Goal: Complete application form: Complete application form

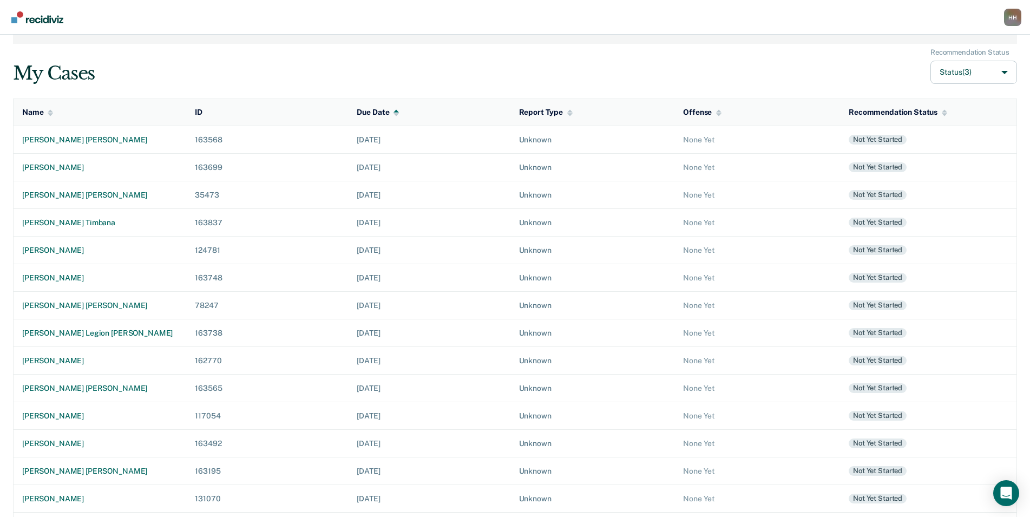
scroll to position [141, 0]
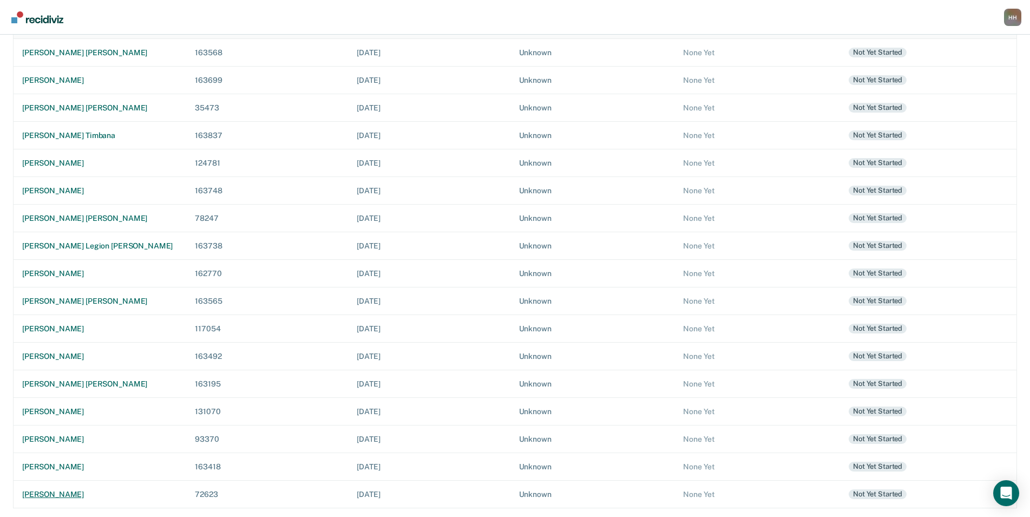
click at [106, 498] on div "[PERSON_NAME]" at bounding box center [99, 494] width 155 height 9
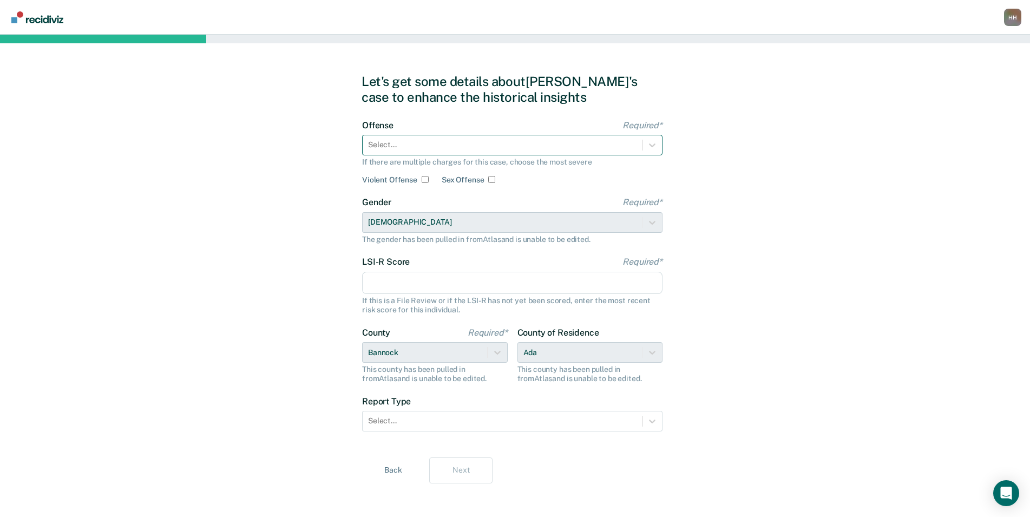
click at [459, 145] on div at bounding box center [502, 144] width 268 height 11
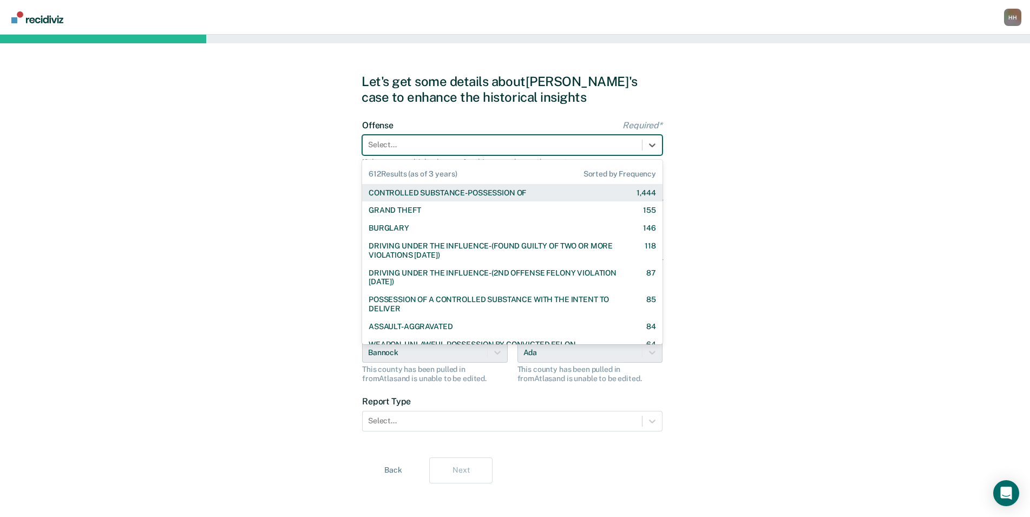
click at [475, 196] on div "CONTROLLED SUBSTANCE-POSSESSION OF" at bounding box center [447, 192] width 157 height 9
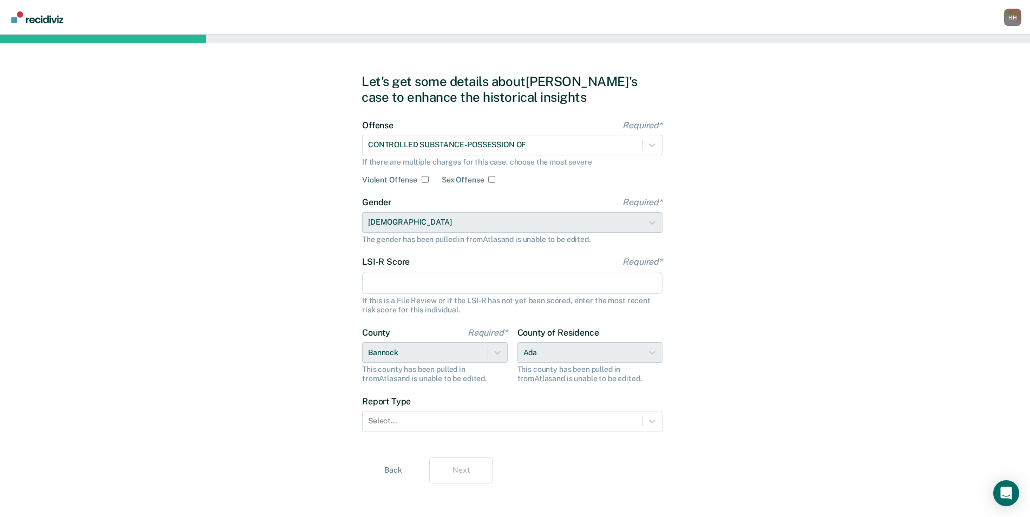
click at [492, 275] on input "LSI-R Score Required*" at bounding box center [512, 283] width 300 height 23
type input "38"
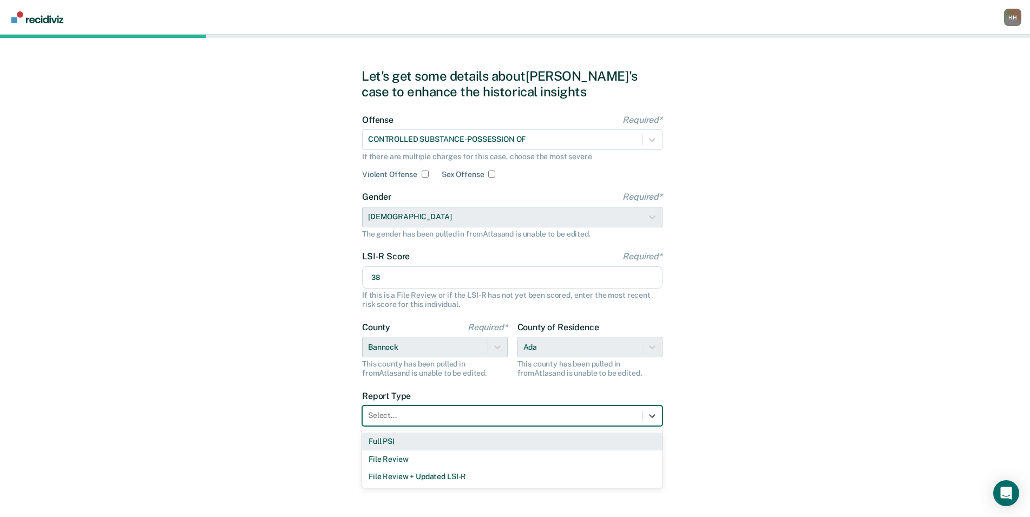
click at [461, 416] on div at bounding box center [502, 415] width 268 height 11
click at [456, 438] on div "Full PSI" at bounding box center [512, 441] width 300 height 18
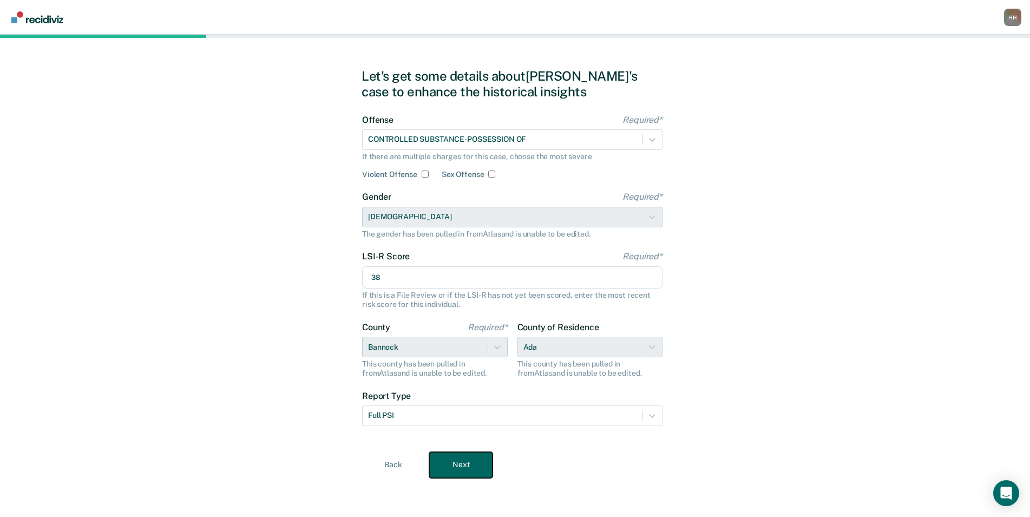
click at [459, 469] on button "Next" at bounding box center [460, 465] width 63 height 26
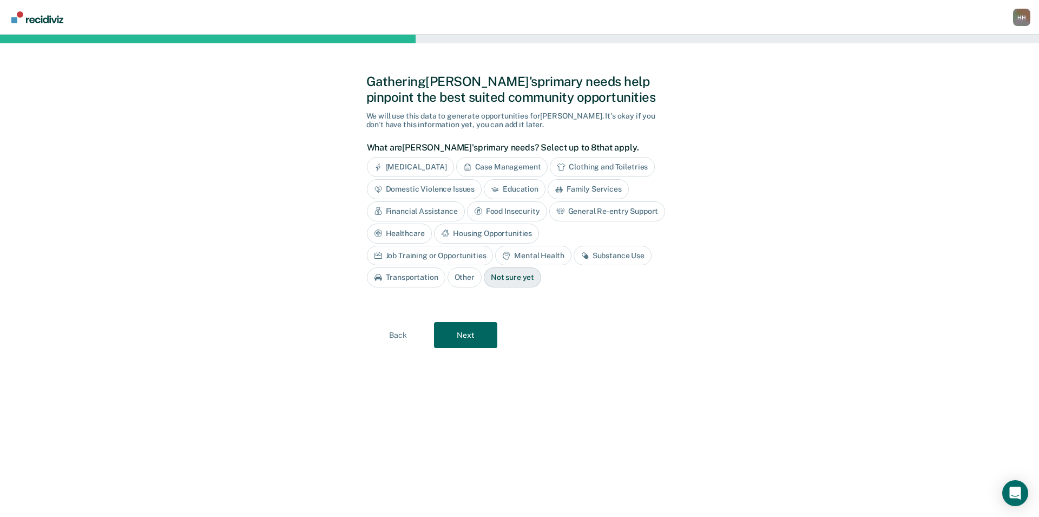
click at [574, 255] on div "Substance Use" at bounding box center [613, 256] width 78 height 20
click at [494, 246] on div "Job Training or Opportunities" at bounding box center [430, 256] width 127 height 20
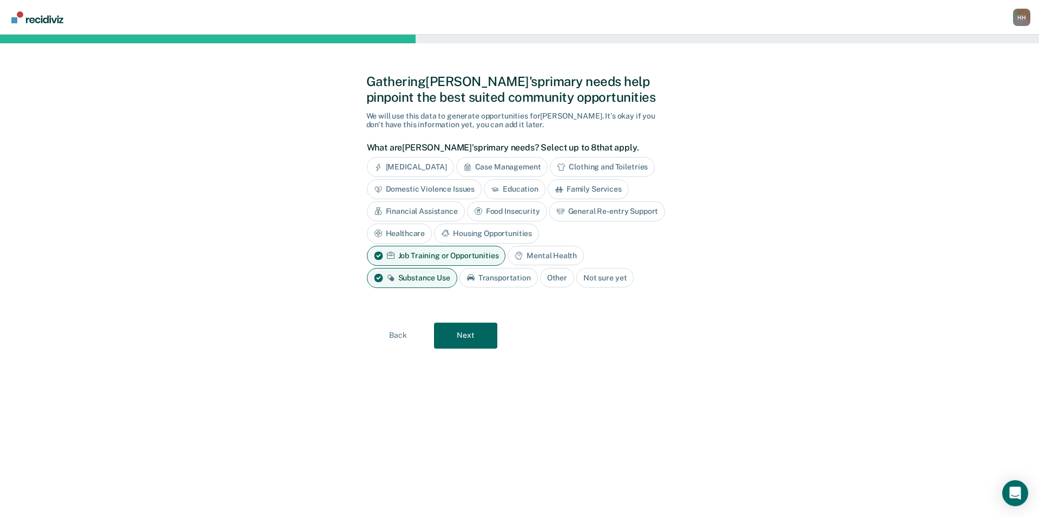
click at [537, 256] on div "Mental Health" at bounding box center [546, 256] width 76 height 20
click at [471, 233] on div "Housing Opportunities" at bounding box center [486, 233] width 105 height 20
click at [608, 212] on div "General Re-entry Support" at bounding box center [607, 211] width 116 height 20
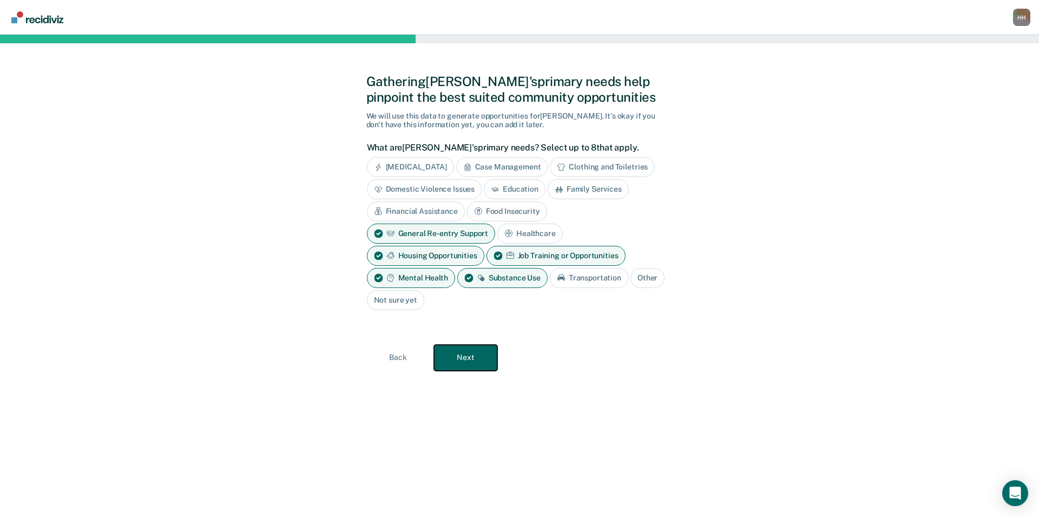
click at [484, 360] on button "Next" at bounding box center [465, 358] width 63 height 26
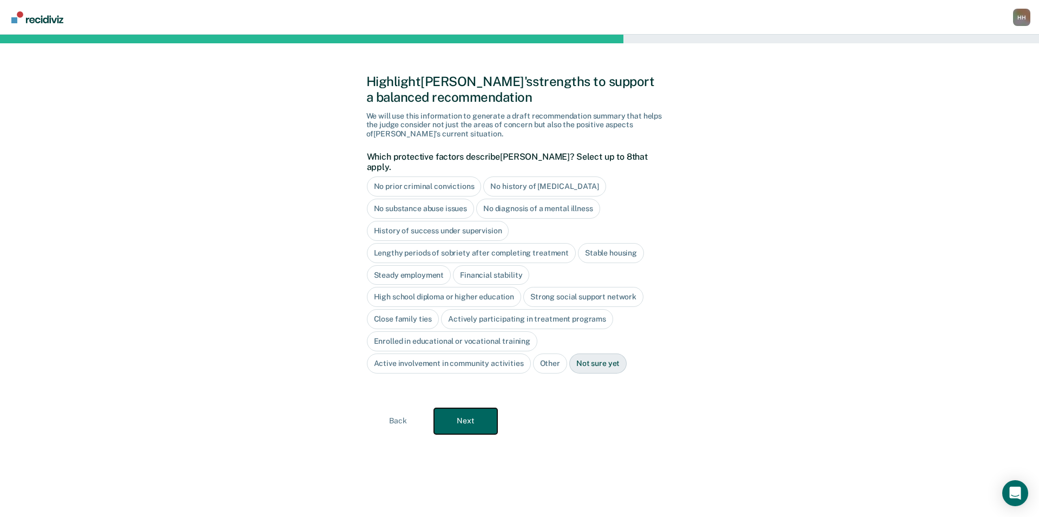
click at [479, 418] on button "Next" at bounding box center [465, 421] width 63 height 26
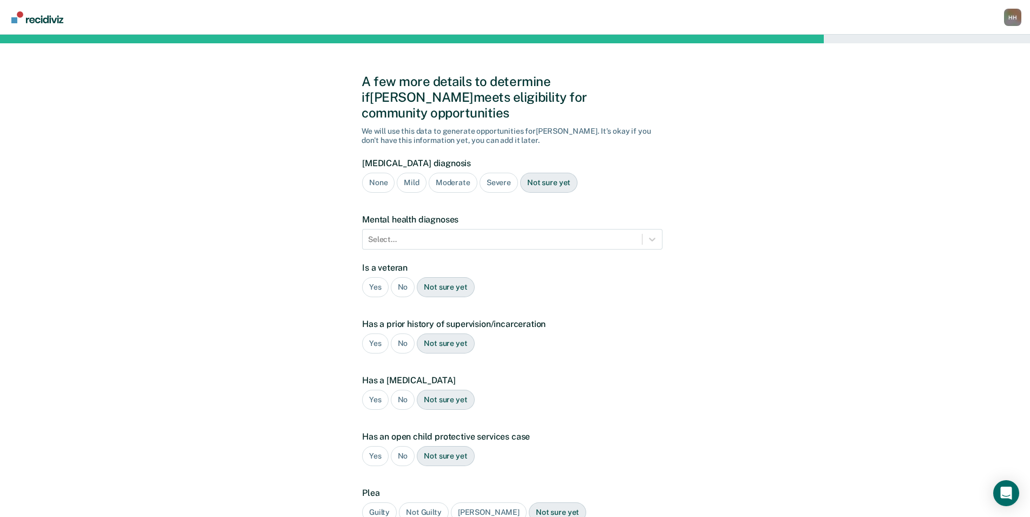
click at [495, 173] on div "Severe" at bounding box center [498, 183] width 38 height 20
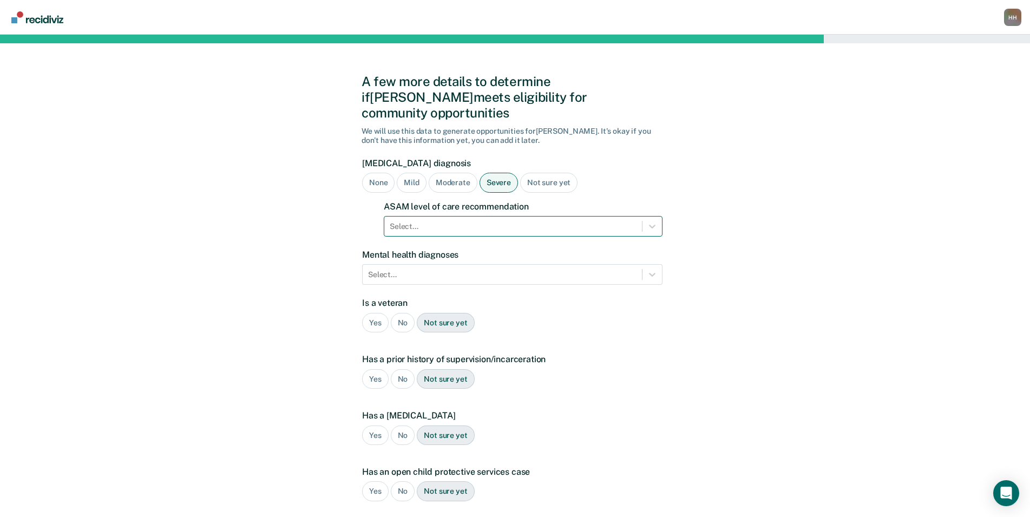
click at [474, 219] on div "Select..." at bounding box center [513, 227] width 258 height 16
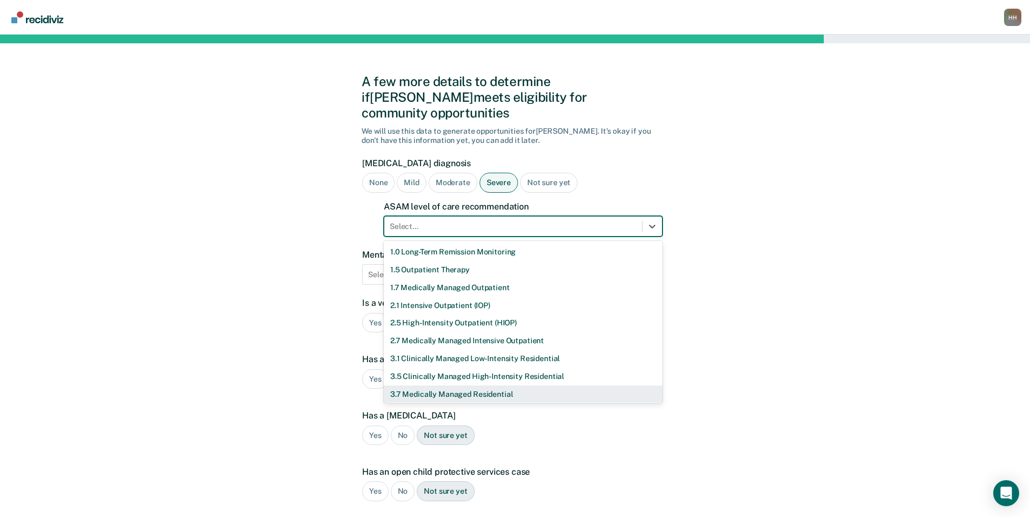
click at [488, 385] on div "3.7 Medically Managed Residential" at bounding box center [523, 394] width 279 height 18
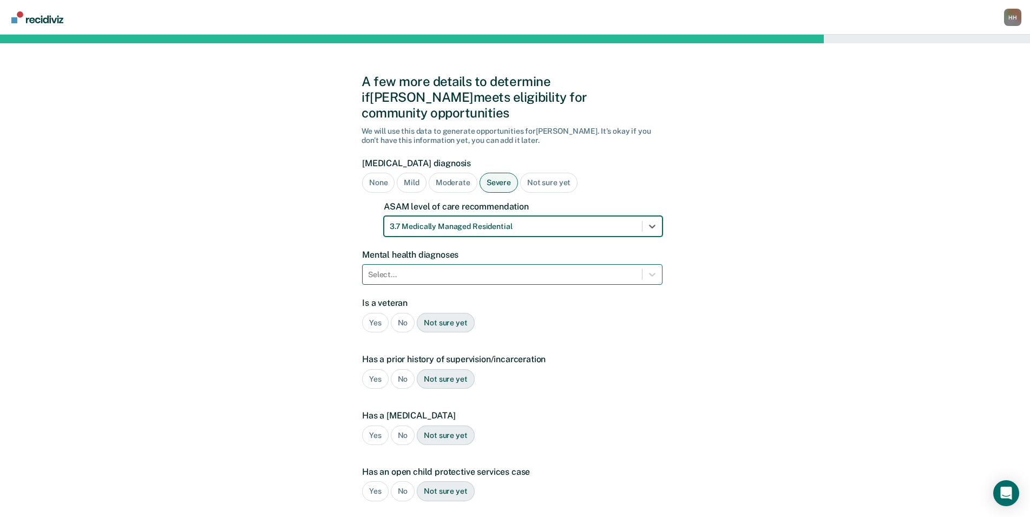
click at [489, 269] on div at bounding box center [502, 274] width 268 height 11
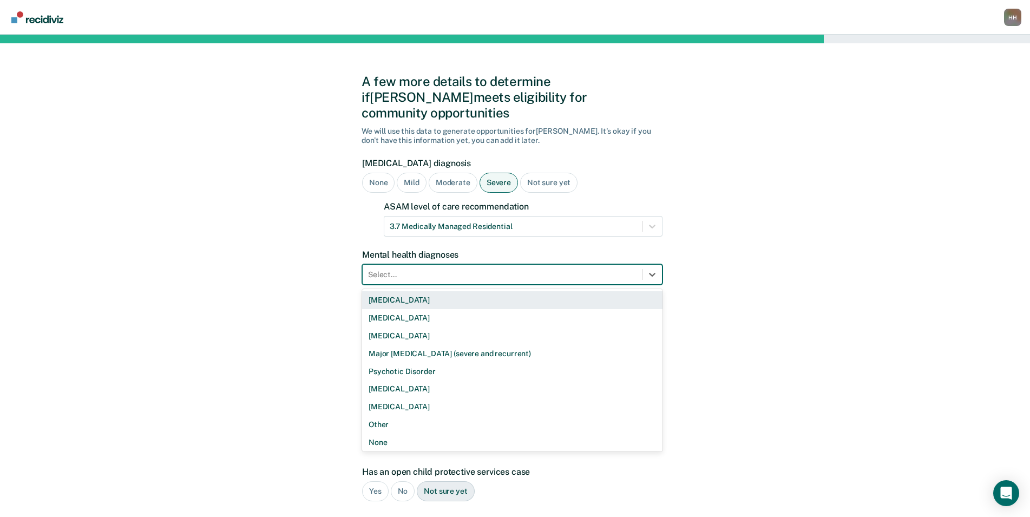
click at [467, 291] on div "[MEDICAL_DATA]" at bounding box center [512, 300] width 300 height 18
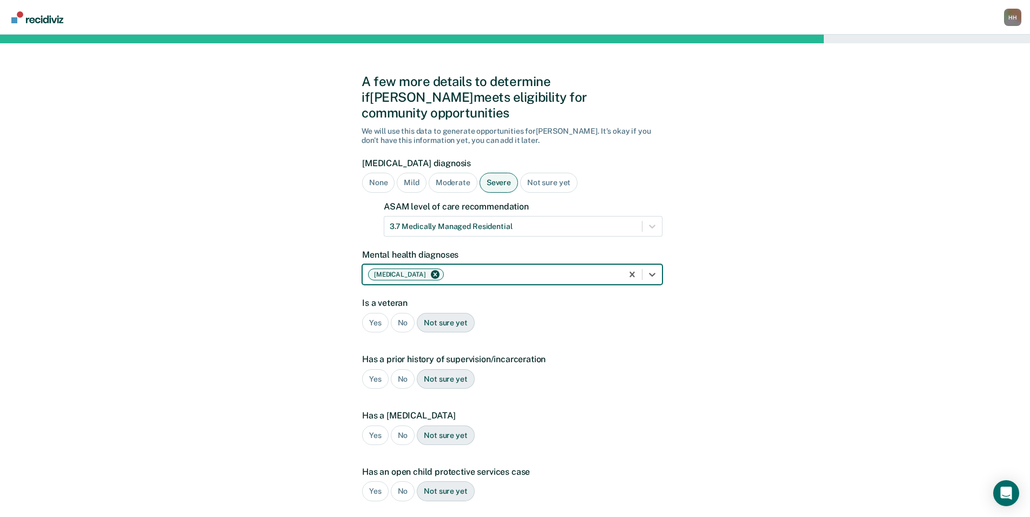
click at [585, 269] on div at bounding box center [531, 274] width 171 height 11
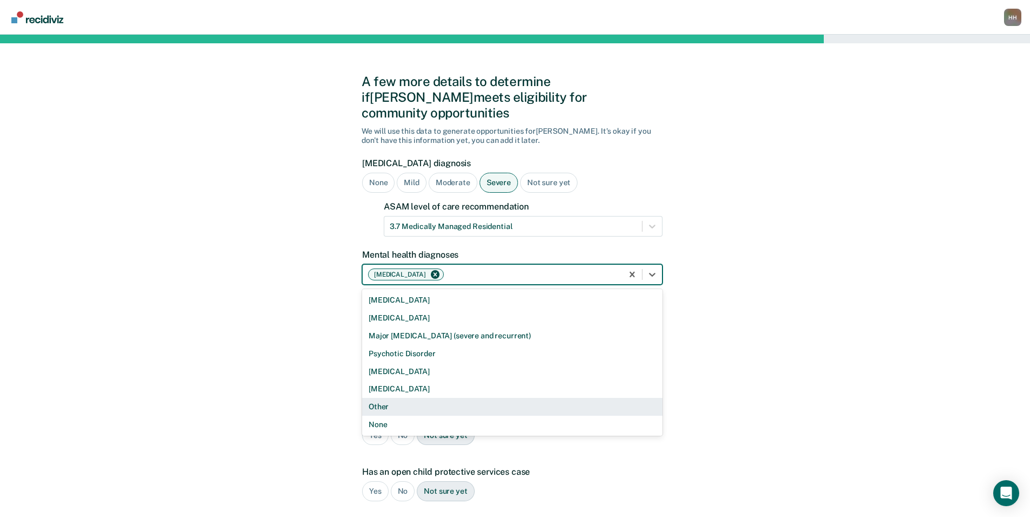
click at [477, 398] on div "Other" at bounding box center [512, 407] width 300 height 18
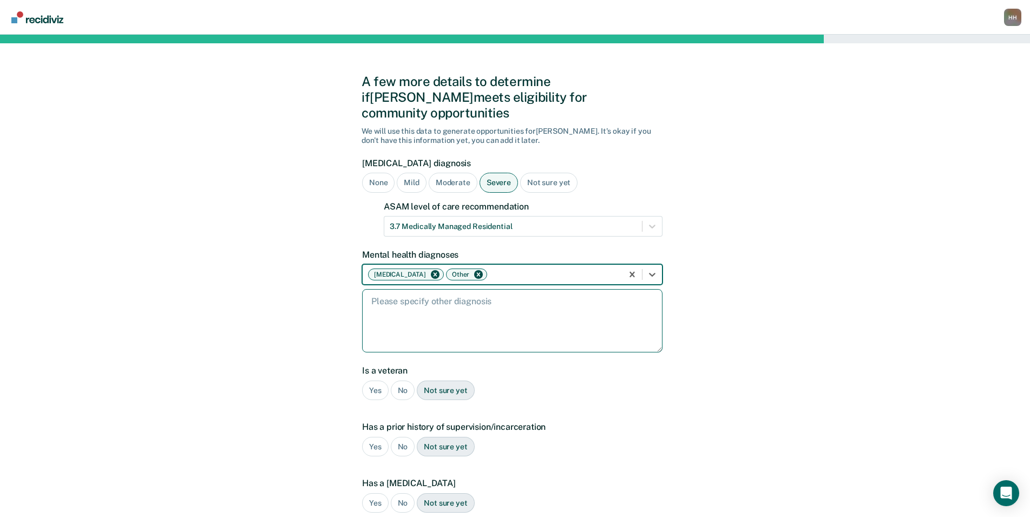
click at [393, 299] on textarea at bounding box center [512, 320] width 300 height 63
type textarea "s"
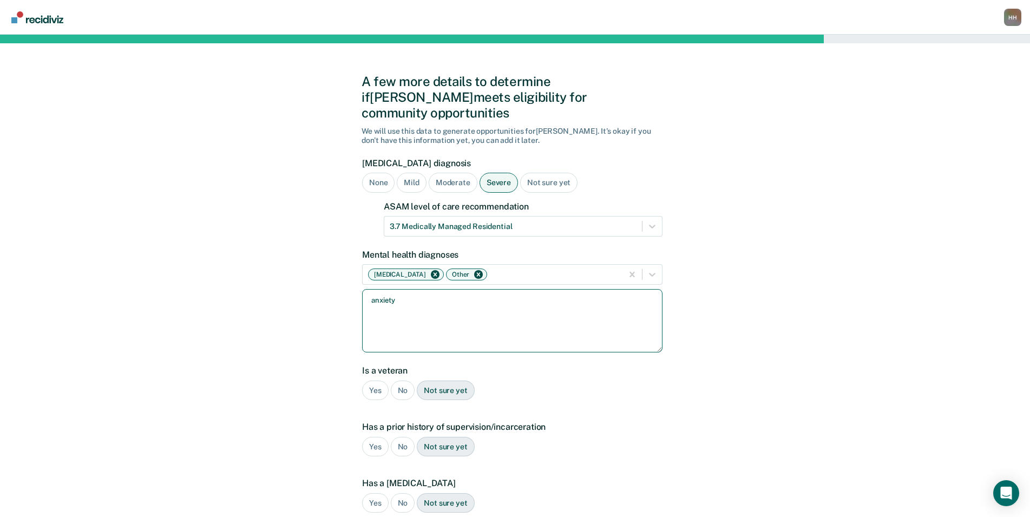
type textarea "anxiety"
click at [403, 380] on div "No" at bounding box center [403, 390] width 24 height 20
click at [409, 437] on div "No" at bounding box center [403, 447] width 24 height 20
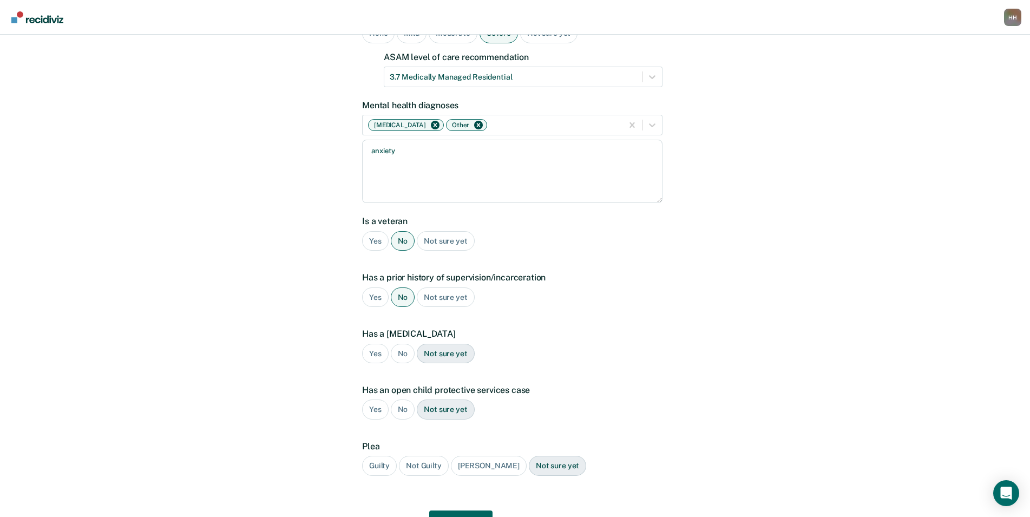
scroll to position [162, 0]
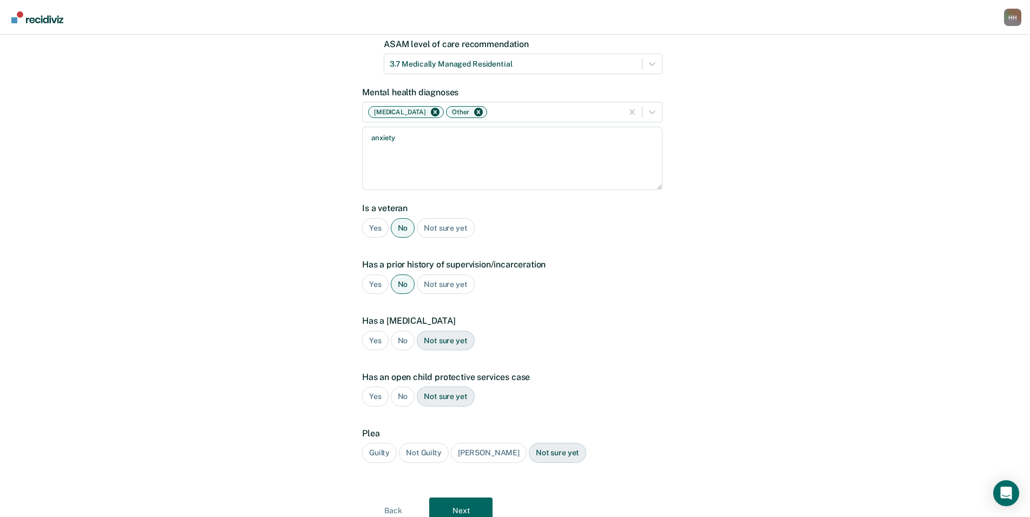
click at [399, 331] on div "No" at bounding box center [403, 341] width 24 height 20
click at [403, 386] on div "No" at bounding box center [403, 396] width 24 height 20
click at [385, 443] on div "Guilty" at bounding box center [379, 453] width 35 height 20
drag, startPoint x: 457, startPoint y: 490, endPoint x: 457, endPoint y: 484, distance: 6.0
click at [457, 497] on button "Next" at bounding box center [460, 510] width 63 height 26
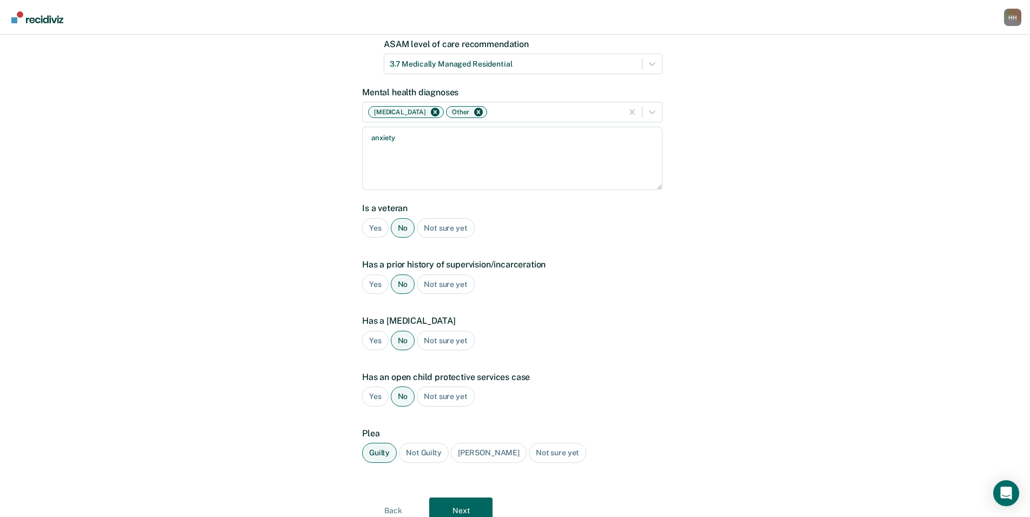
scroll to position [0, 0]
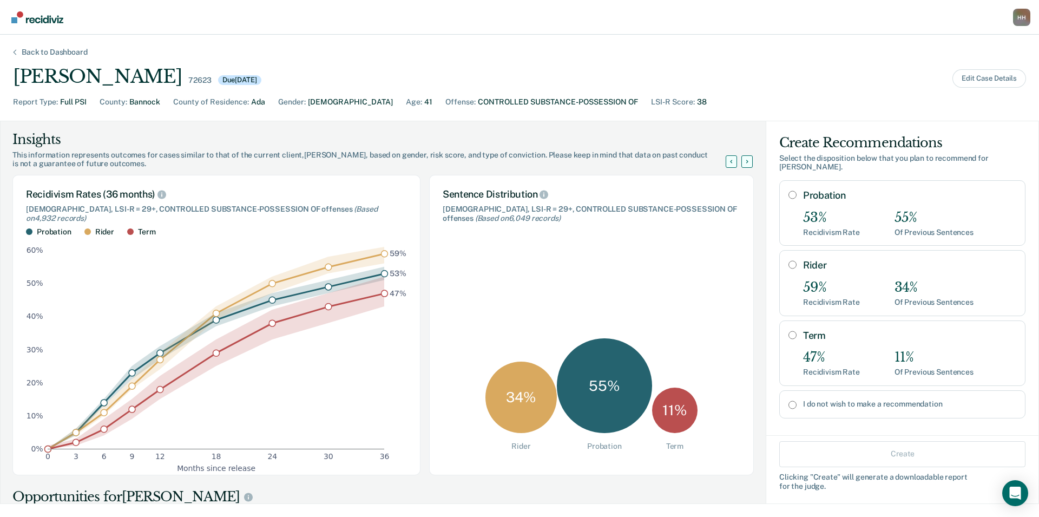
click at [808, 280] on div "59%" at bounding box center [831, 288] width 57 height 16
radio input "true"
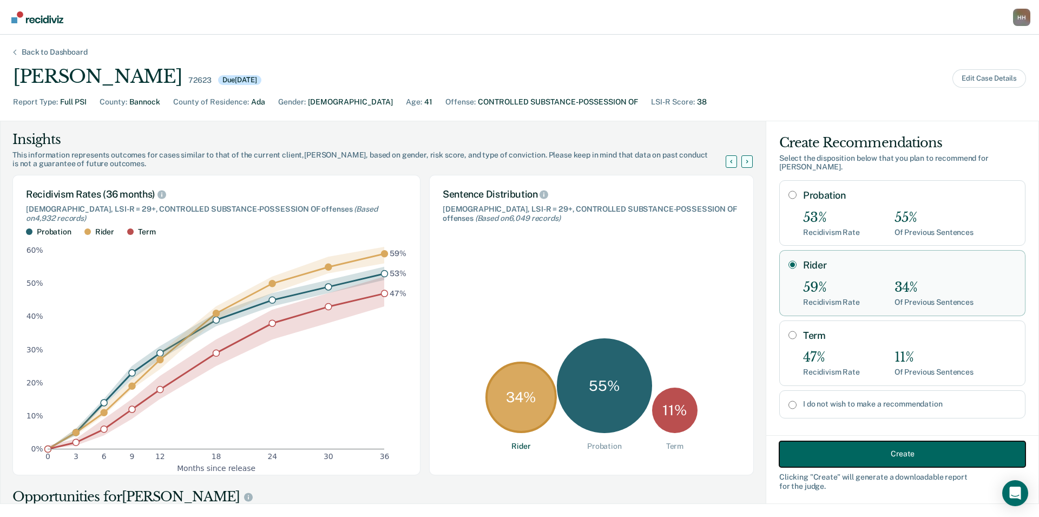
click at [884, 453] on button "Create" at bounding box center [902, 454] width 246 height 26
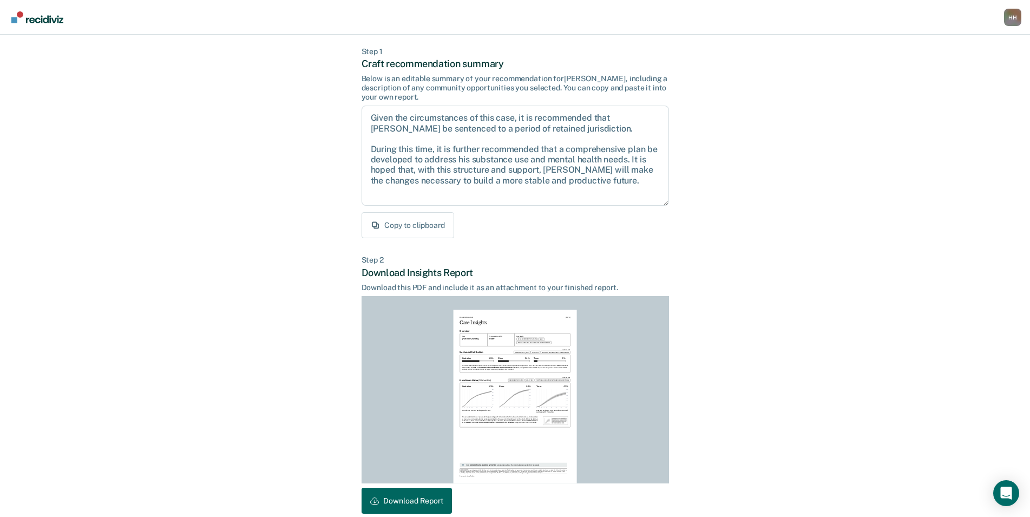
scroll to position [100, 0]
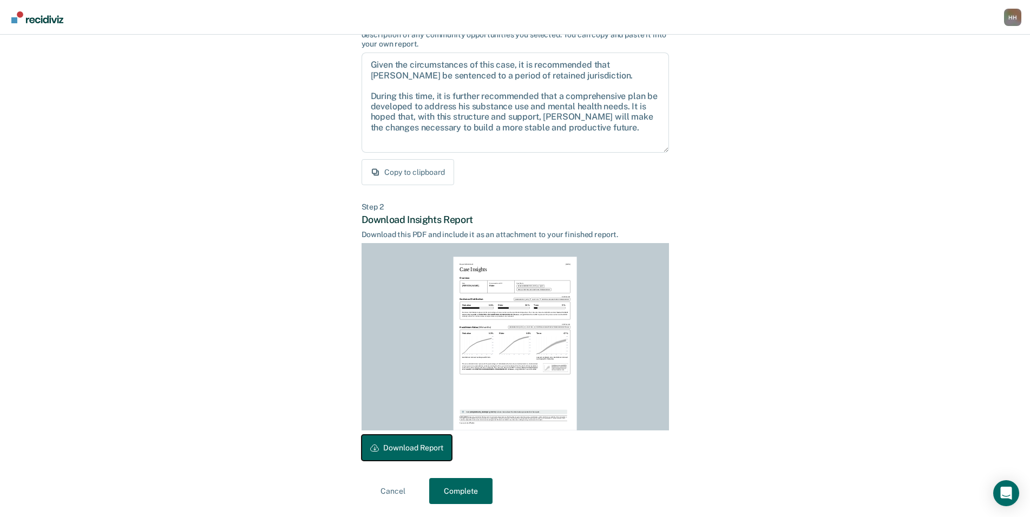
click at [439, 444] on button "Download Report" at bounding box center [406, 448] width 90 height 26
click at [420, 166] on button "Copy to clipboard" at bounding box center [407, 172] width 93 height 26
